Goal: Check status: Check status

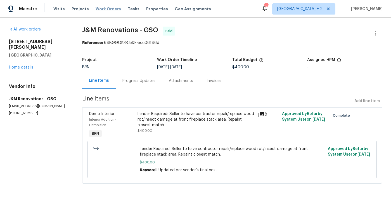
click at [97, 8] on span "Work Orders" at bounding box center [108, 9] width 25 height 6
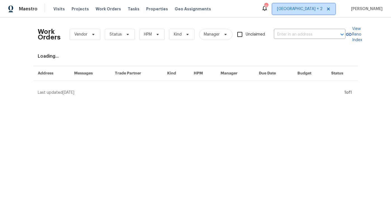
click at [321, 10] on span "Nashville + 2" at bounding box center [300, 9] width 46 height 6
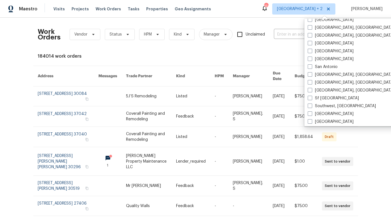
scroll to position [322, 0]
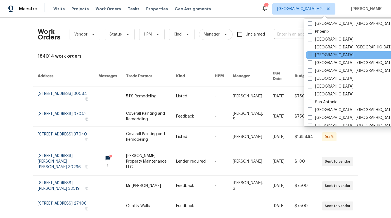
click at [319, 57] on label "Raleigh" at bounding box center [331, 55] width 46 height 6
click at [312, 56] on input "Raleigh" at bounding box center [310, 54] width 4 height 4
checkbox input "true"
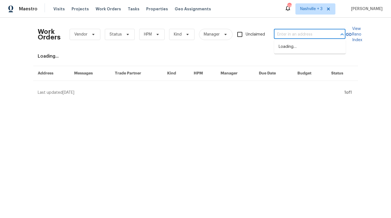
click at [283, 32] on input "text" at bounding box center [302, 34] width 56 height 9
paste input "7425 Silver View Ln, Raleigh, NC 27613"
type input "7425 Silver View Ln, Raleigh, NC 27613"
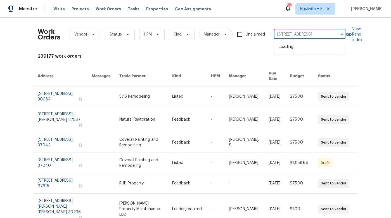
scroll to position [0, 18]
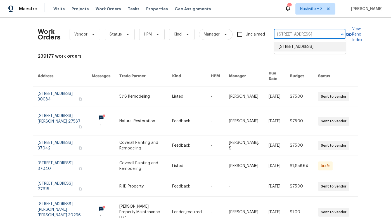
click at [290, 47] on li "7425 Silver View Ln, Raleigh, NC 27613" at bounding box center [310, 46] width 72 height 9
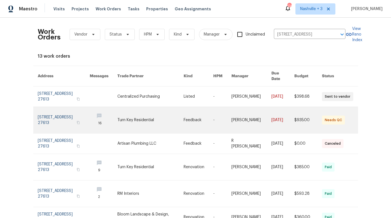
click at [139, 123] on link at bounding box center [151, 120] width 66 height 26
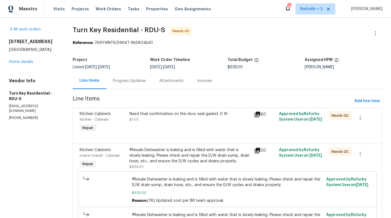
click at [139, 80] on div "Progress Updates" at bounding box center [129, 81] width 33 height 6
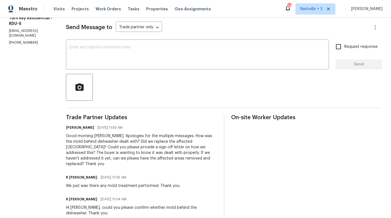
scroll to position [86, 0]
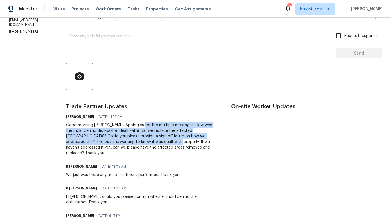
drag, startPoint x: 152, startPoint y: 123, endPoint x: 171, endPoint y: 144, distance: 28.5
click at [171, 144] on div "Good morning [PERSON_NAME]. Apologies for the multiple messages. How was the mo…" at bounding box center [141, 139] width 151 height 34
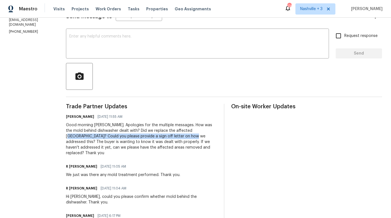
drag, startPoint x: 204, startPoint y: 131, endPoint x: 183, endPoint y: 138, distance: 22.2
click at [183, 138] on div "Good morning [PERSON_NAME]. Apologies for the multiple messages. How was the mo…" at bounding box center [141, 139] width 151 height 34
copy div "Could you please provide a sign off letter on how we addressed this"
